Goal: Task Accomplishment & Management: Use online tool/utility

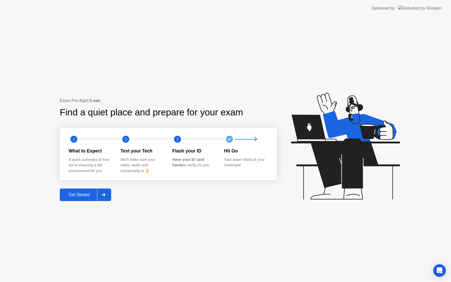
click at [85, 194] on div "Get Started" at bounding box center [79, 194] width 36 height 5
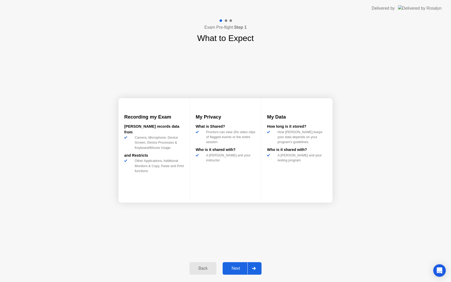
click at [240, 267] on div "Next" at bounding box center [235, 268] width 23 height 5
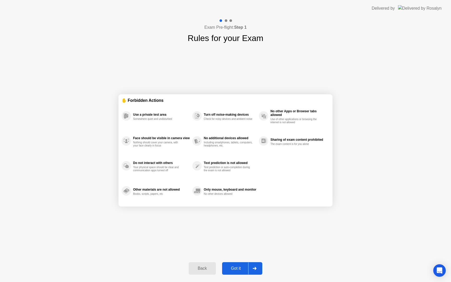
click at [240, 268] on div "Got it" at bounding box center [236, 268] width 25 height 5
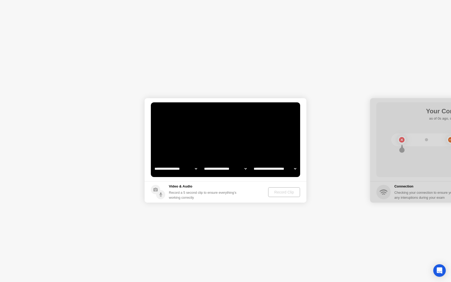
select select "**********"
select select "*******"
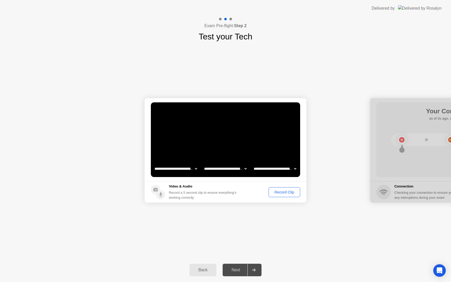
click at [281, 192] on div "Record Clip" at bounding box center [284, 192] width 28 height 4
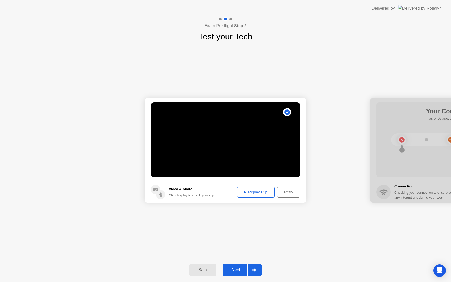
click at [263, 191] on div "Replay Clip" at bounding box center [256, 192] width 34 height 4
click at [236, 267] on div "Next" at bounding box center [235, 269] width 23 height 5
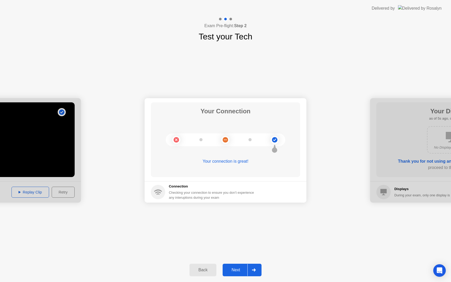
click at [241, 269] on div "Next" at bounding box center [235, 269] width 23 height 5
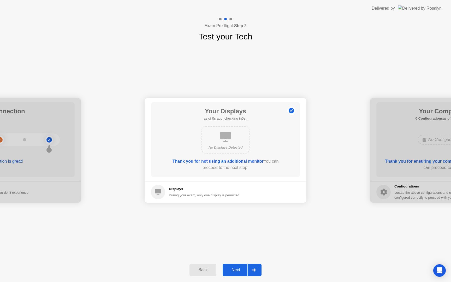
click at [240, 269] on div "Next" at bounding box center [235, 269] width 23 height 5
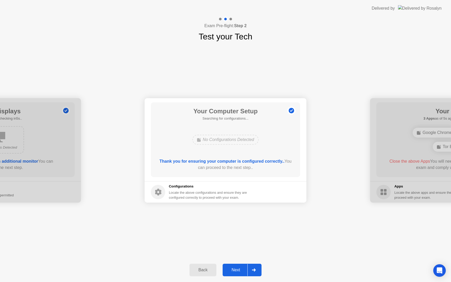
click at [240, 269] on div "Next" at bounding box center [235, 269] width 23 height 5
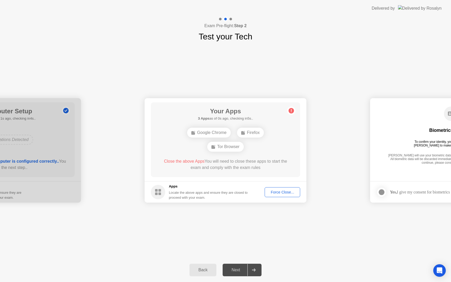
click at [279, 193] on div "Force Close..." at bounding box center [282, 192] width 32 height 4
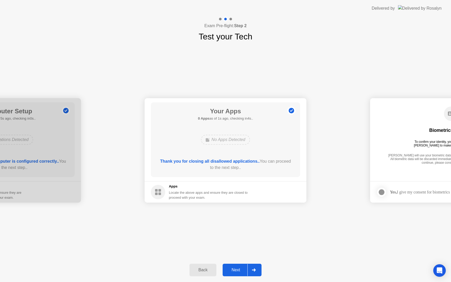
click at [239, 266] on button "Next" at bounding box center [242, 270] width 39 height 13
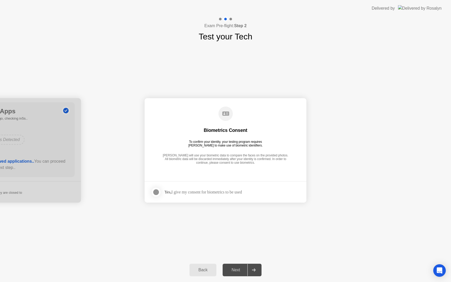
click at [158, 191] on div at bounding box center [156, 192] width 6 height 6
click at [238, 270] on div "Next" at bounding box center [235, 269] width 23 height 5
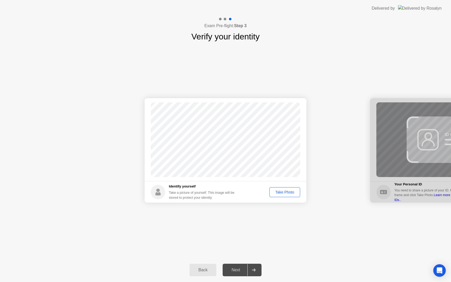
click at [281, 193] on div "Take Photo" at bounding box center [284, 192] width 27 height 4
click at [243, 270] on div "Next" at bounding box center [235, 269] width 23 height 5
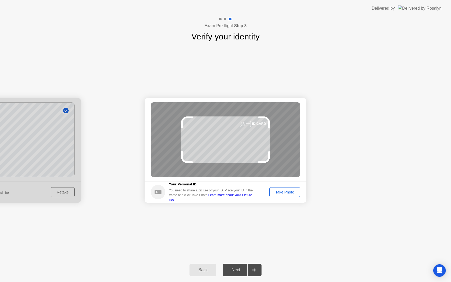
click at [287, 191] on div "Take Photo" at bounding box center [284, 192] width 27 height 4
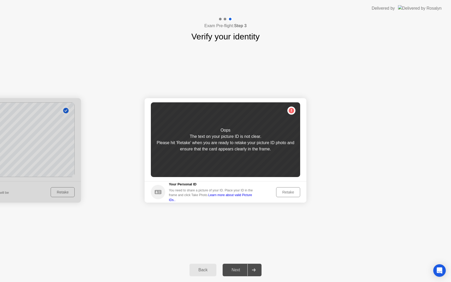
click at [287, 191] on div "Retake" at bounding box center [288, 192] width 20 height 4
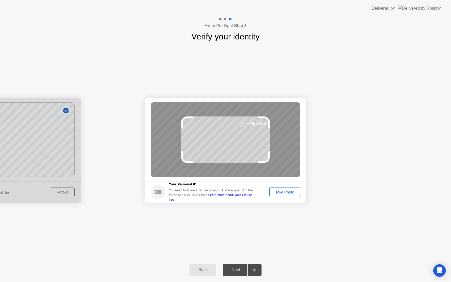
click at [287, 190] on div "Take Photo" at bounding box center [284, 192] width 27 height 4
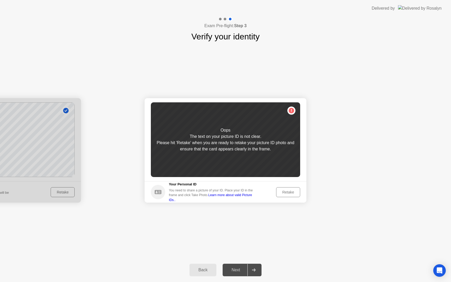
click at [287, 190] on div "Retake" at bounding box center [288, 192] width 20 height 4
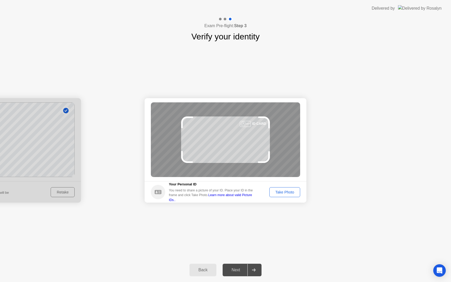
click at [287, 190] on div "Take Photo" at bounding box center [284, 192] width 27 height 4
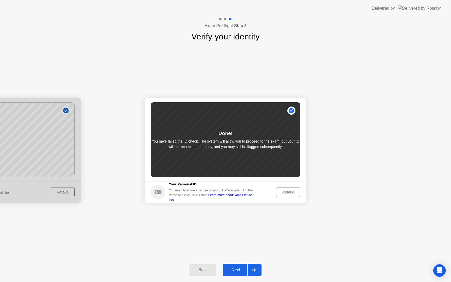
click at [236, 272] on div "Next" at bounding box center [235, 269] width 23 height 5
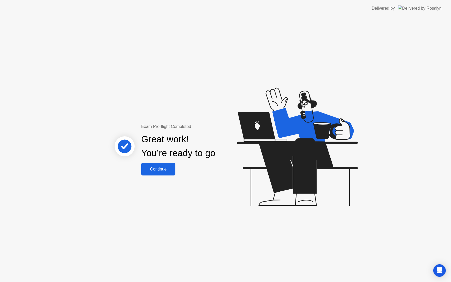
click at [157, 171] on div "Continue" at bounding box center [158, 169] width 31 height 5
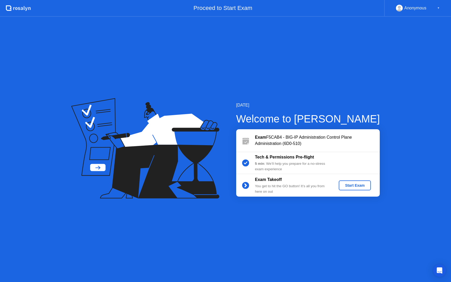
click at [355, 184] on div "Start Exam" at bounding box center [355, 185] width 28 height 4
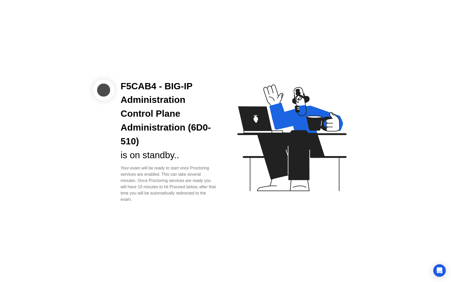
click at [171, 160] on div "is on standby.." at bounding box center [169, 155] width 97 height 14
click at [197, 191] on div "Your exam will be ready to start once Proctoring services are enabled. This can…" at bounding box center [169, 184] width 97 height 38
click at [441, 273] on icon "Open Intercom Messenger" at bounding box center [439, 270] width 6 height 7
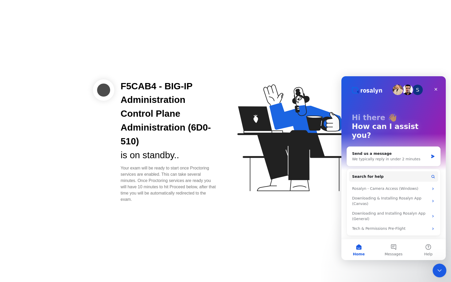
click at [440, 272] on icon "Close Intercom Messenger" at bounding box center [439, 269] width 6 height 6
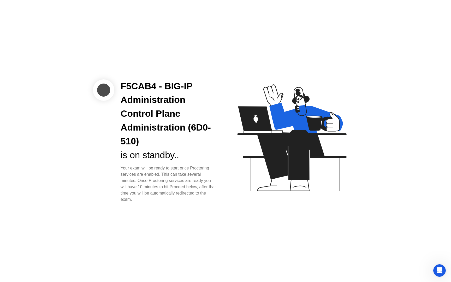
click at [382, 177] on div "F5CAB4 - BIG-IP Administration Control Plane Administration (6D0-510) is on sta…" at bounding box center [225, 141] width 451 height 282
click at [240, 139] on icon at bounding box center [290, 140] width 135 height 134
click at [175, 143] on div "F5CAB4 - BIG-IP Administration Control Plane Administration (6D0-510)" at bounding box center [169, 113] width 97 height 69
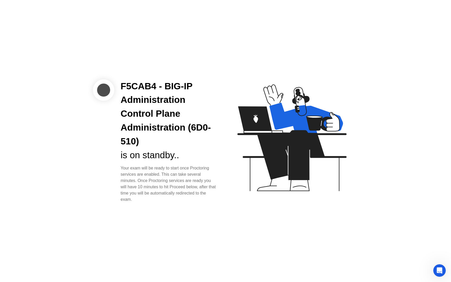
click at [175, 143] on div "F5CAB4 - BIG-IP Administration Control Plane Administration (6D0-510)" at bounding box center [169, 113] width 97 height 69
click at [175, 142] on div "F5CAB4 - BIG-IP Administration Control Plane Administration (6D0-510)" at bounding box center [169, 113] width 97 height 69
click at [245, 122] on icon at bounding box center [291, 137] width 109 height 107
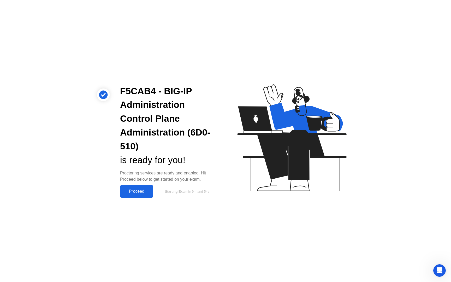
click at [139, 192] on div "Proceed" at bounding box center [137, 191] width 30 height 5
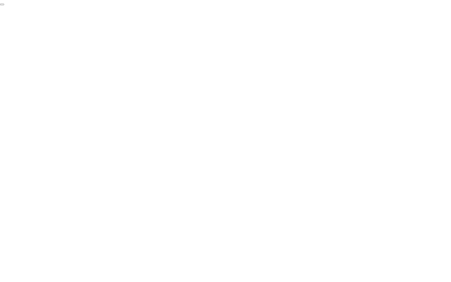
click div "End Proctoring Session"
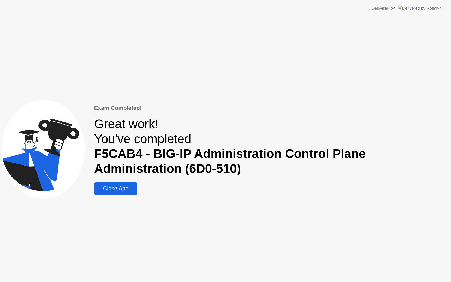
click at [122, 187] on div "Close App" at bounding box center [116, 188] width 40 height 7
